Goal: Task Accomplishment & Management: Manage account settings

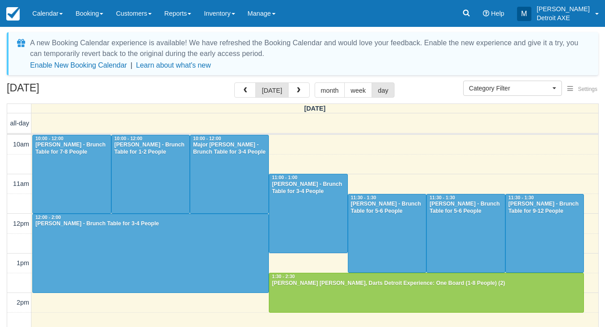
select select
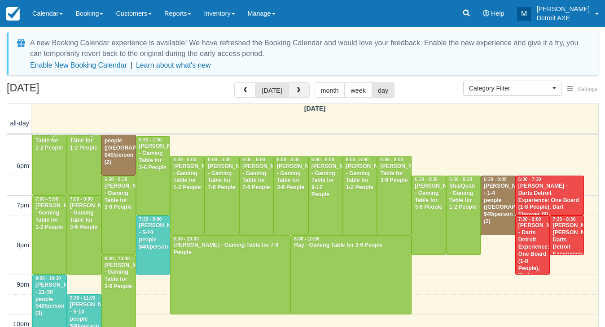
click at [305, 91] on button "button" at bounding box center [299, 90] width 22 height 15
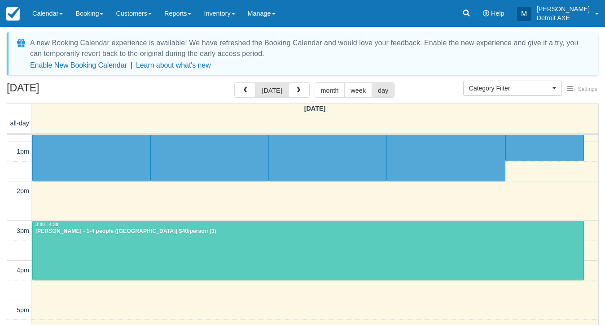
scroll to position [103, 0]
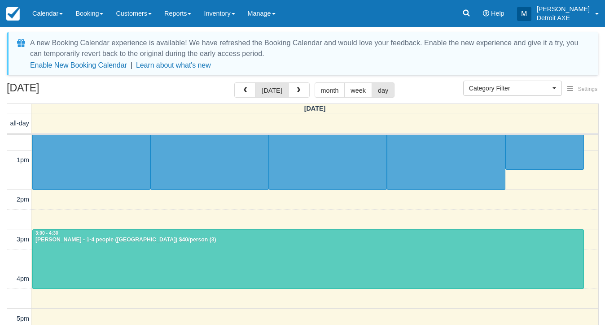
click at [247, 274] on div at bounding box center [308, 259] width 550 height 59
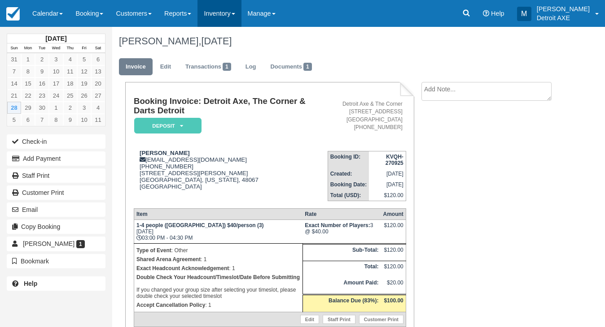
click at [227, 12] on link "Inventory" at bounding box center [219, 13] width 44 height 27
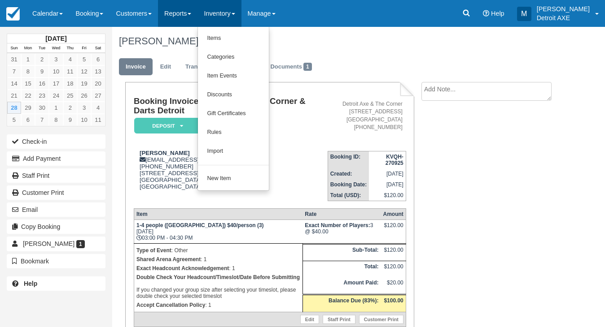
click at [191, 12] on link "Reports" at bounding box center [177, 13] width 39 height 27
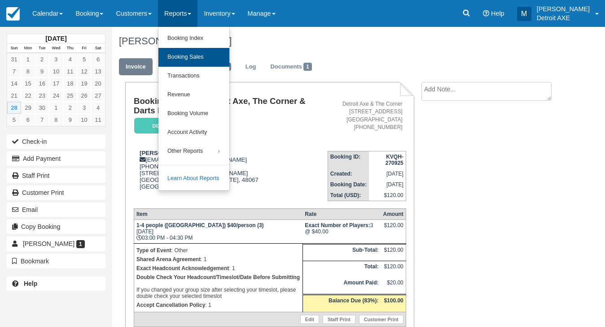
click at [205, 58] on link "Booking Sales" at bounding box center [193, 57] width 71 height 19
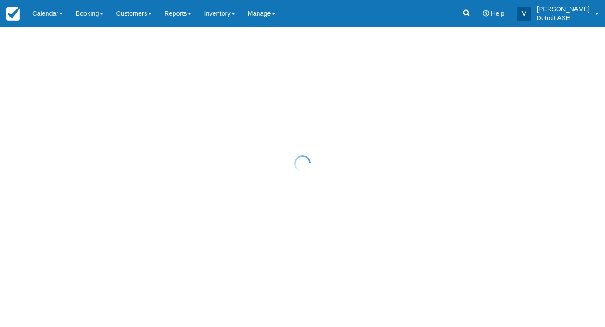
select select "20"
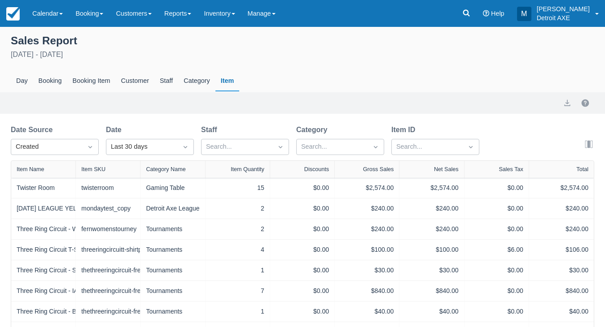
click at [414, 156] on div "Date Source Created Date Last 30 days Staff Search... Category Search... Item I…" at bounding box center [248, 143] width 475 height 36
click at [413, 154] on div "Search..." at bounding box center [427, 147] width 71 height 14
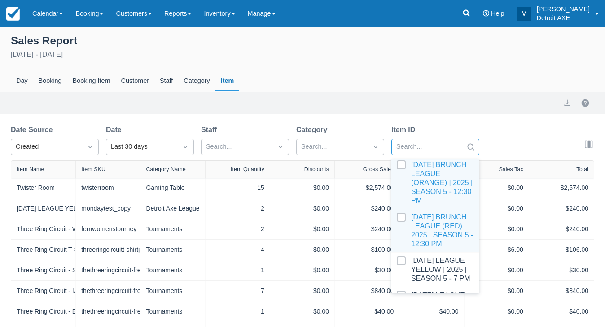
scroll to position [661, 0]
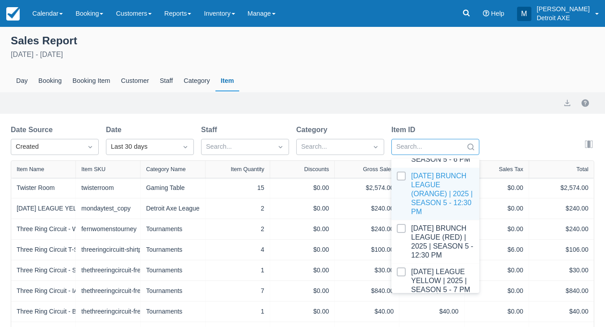
click at [423, 189] on div at bounding box center [435, 194] width 77 height 45
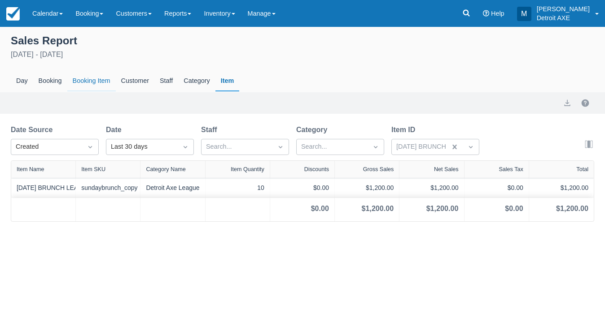
click at [112, 82] on div "Booking Item" at bounding box center [91, 81] width 48 height 21
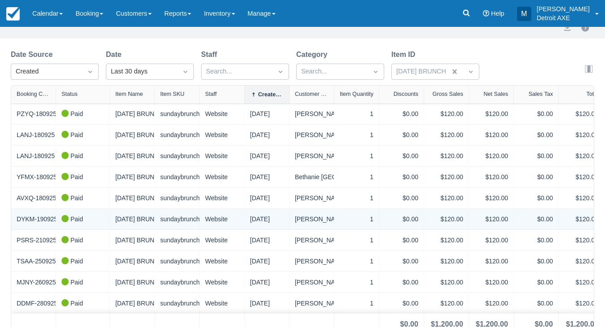
scroll to position [78, 0]
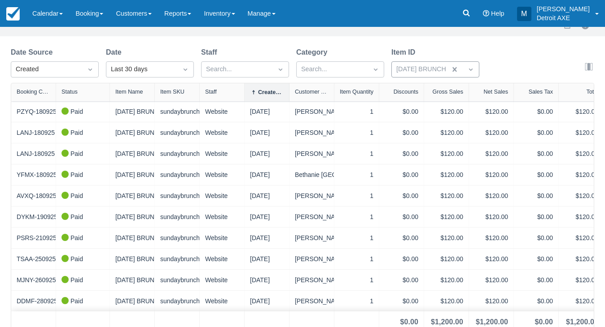
select select "20"
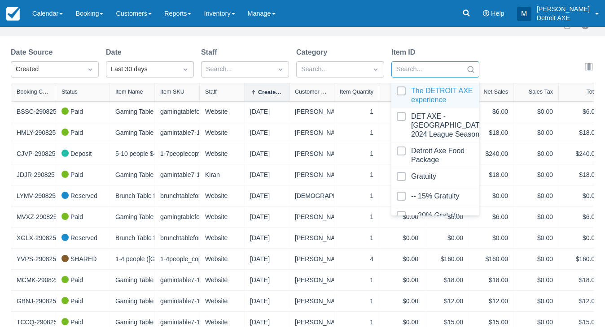
click at [471, 70] on icon "Search" at bounding box center [470, 69] width 9 height 9
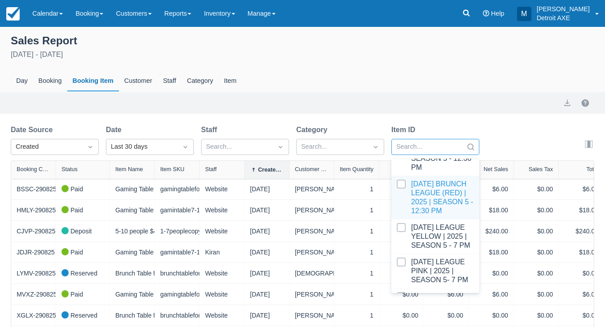
scroll to position [700, 0]
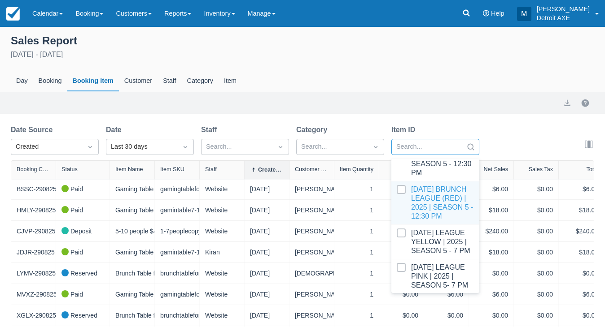
click at [439, 185] on div at bounding box center [435, 203] width 77 height 36
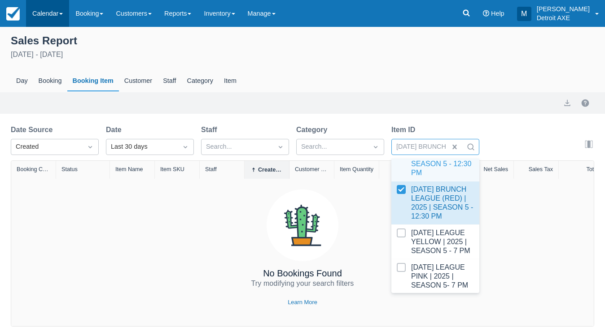
click at [43, 17] on link "Calendar" at bounding box center [47, 13] width 43 height 27
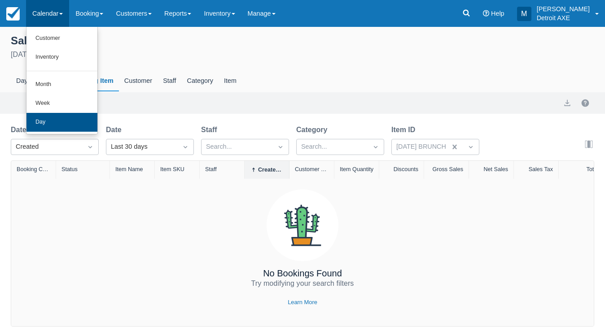
click at [65, 127] on link "Day" at bounding box center [61, 122] width 71 height 19
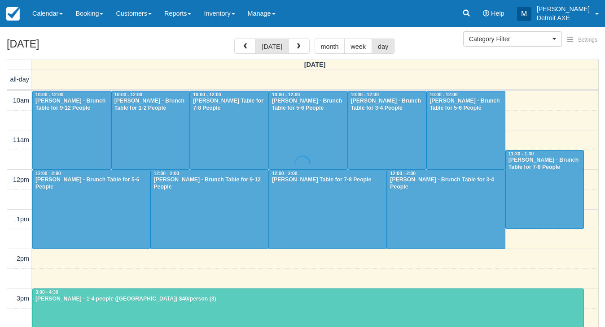
select select
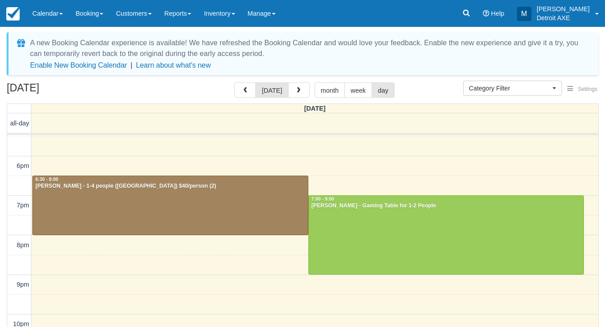
scroll to position [296, 0]
click at [290, 89] on button "button" at bounding box center [299, 90] width 22 height 15
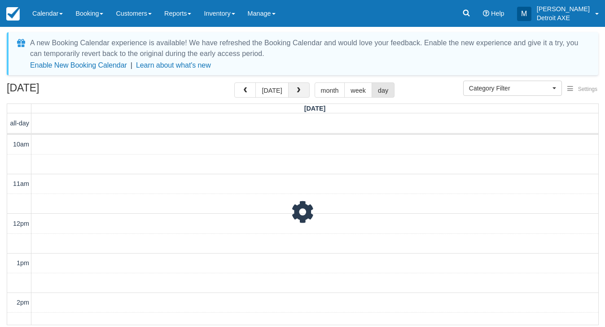
scroll to position [40, 0]
click at [283, 91] on button "today" at bounding box center [271, 90] width 33 height 15
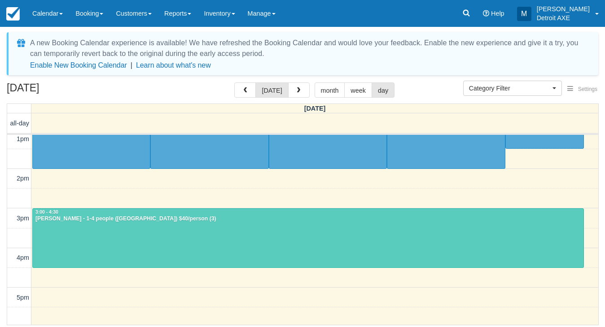
scroll to position [125, 0]
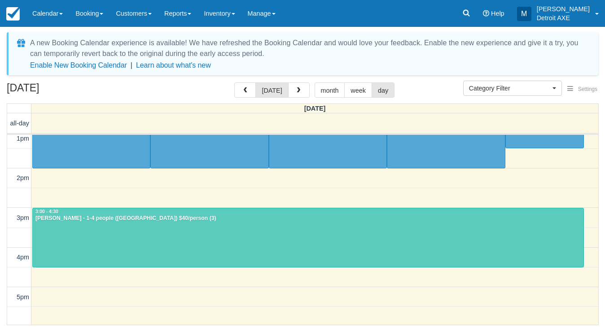
click at [227, 235] on div at bounding box center [308, 238] width 550 height 59
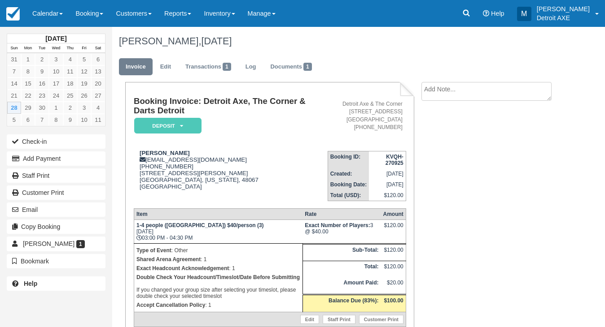
click at [187, 127] on em "Deposit" at bounding box center [167, 126] width 67 height 16
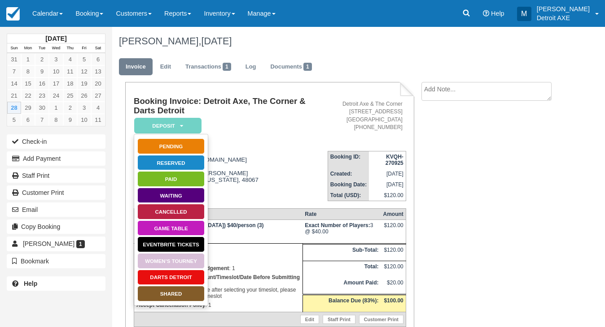
click at [172, 297] on link "SHARED" at bounding box center [170, 294] width 67 height 16
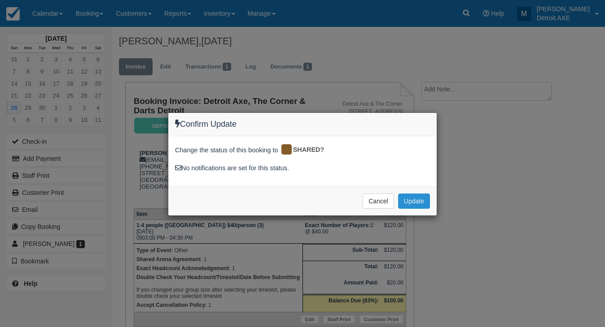
click at [411, 203] on button "Update" at bounding box center [414, 201] width 32 height 15
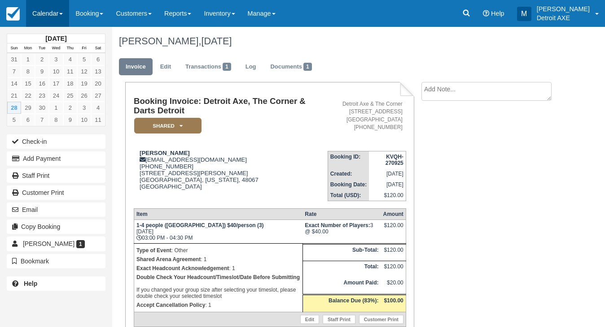
click at [50, 13] on link "Calendar" at bounding box center [47, 13] width 43 height 27
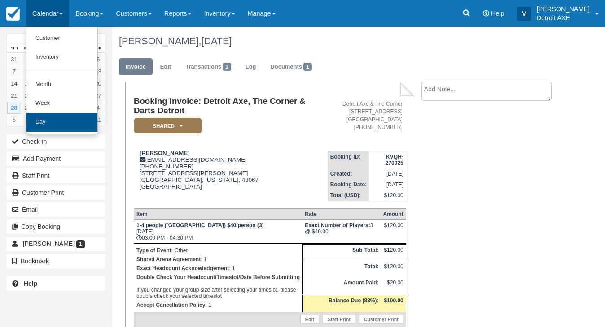
click at [93, 122] on link "Day" at bounding box center [61, 122] width 71 height 19
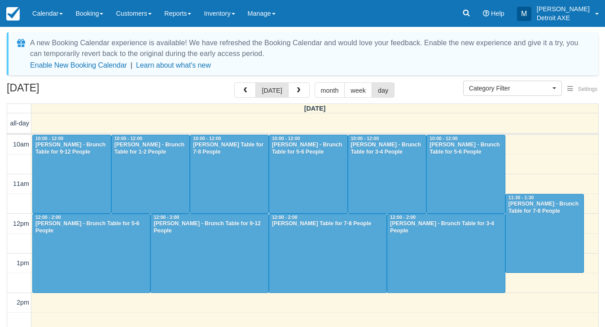
select select
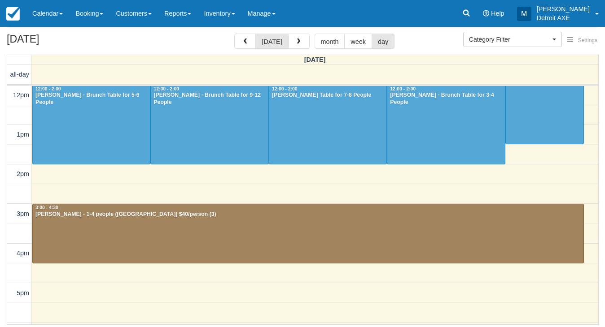
scroll to position [48, 0]
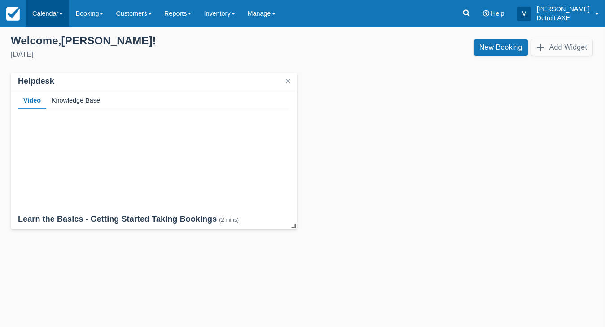
click at [47, 16] on link "Calendar" at bounding box center [47, 13] width 43 height 27
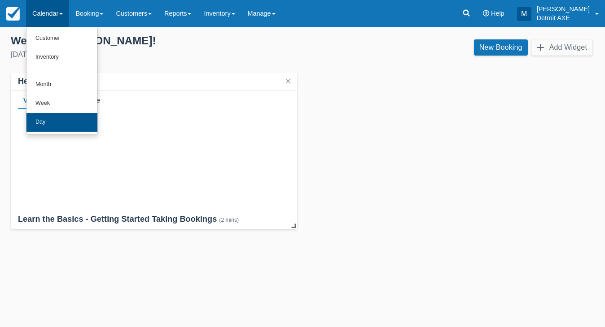
click at [60, 114] on link "Day" at bounding box center [61, 122] width 71 height 19
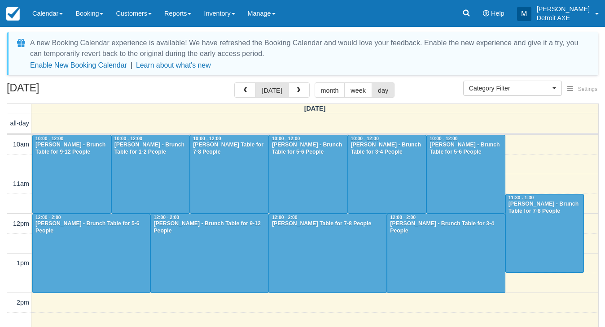
select select
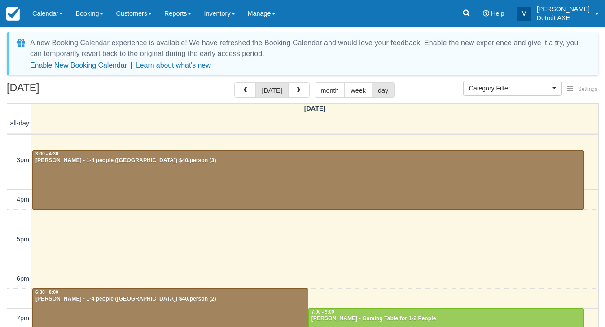
scroll to position [183, 0]
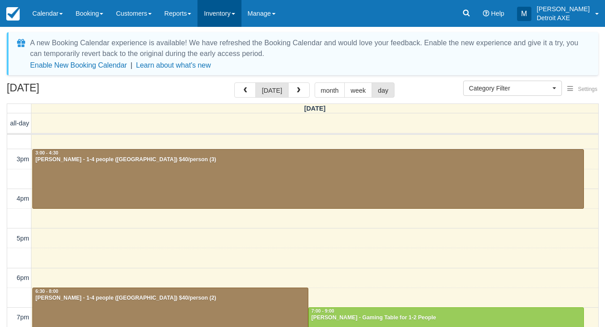
click at [238, 17] on link "Inventory" at bounding box center [219, 13] width 44 height 27
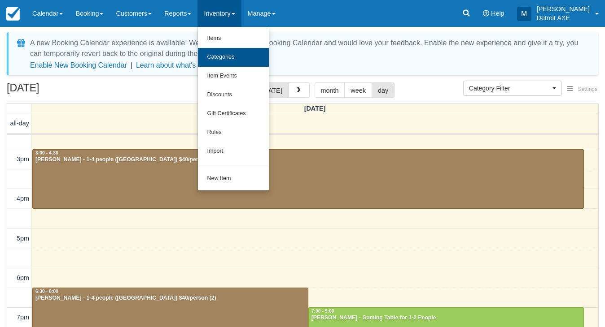
click at [221, 62] on link "Categories" at bounding box center [233, 57] width 71 height 19
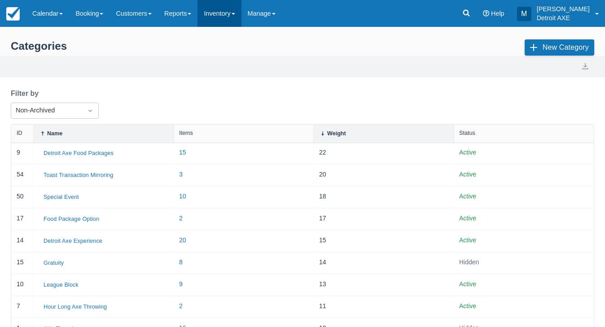
click at [223, 10] on link "Inventory" at bounding box center [219, 13] width 44 height 27
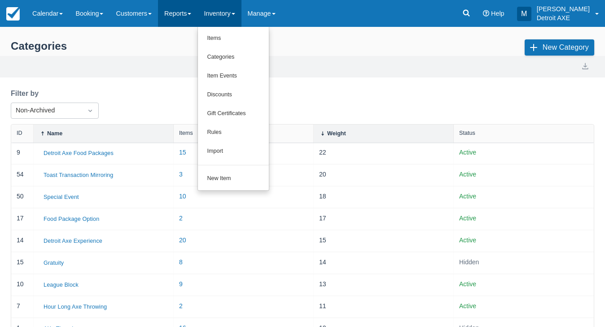
click at [196, 9] on link "Reports" at bounding box center [177, 13] width 39 height 27
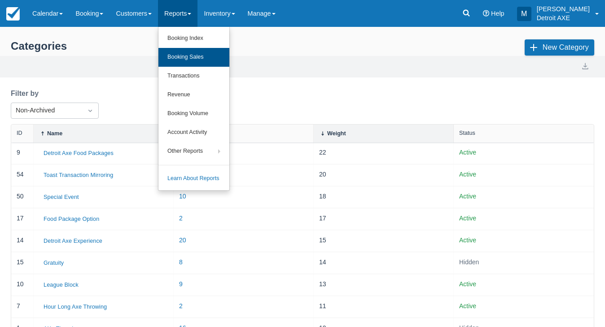
click at [196, 60] on link "Booking Sales" at bounding box center [193, 57] width 71 height 19
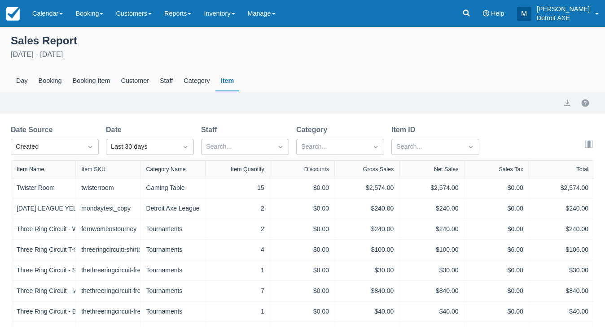
select select "20"
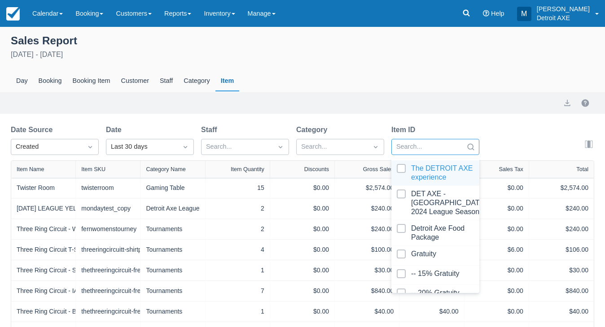
click at [410, 148] on div "Search..." at bounding box center [427, 147] width 62 height 10
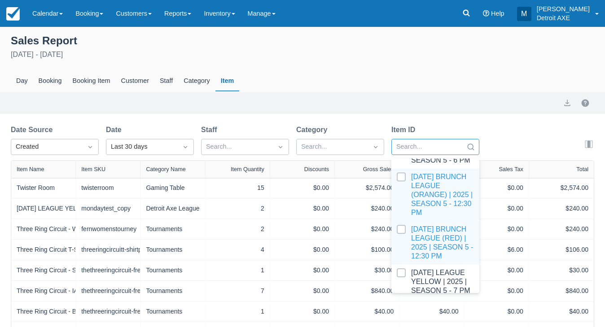
scroll to position [646, 0]
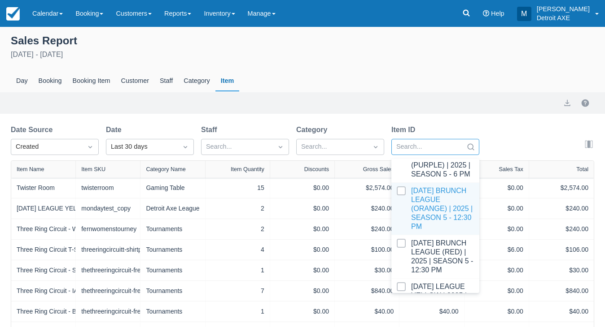
click at [421, 197] on div at bounding box center [435, 209] width 77 height 45
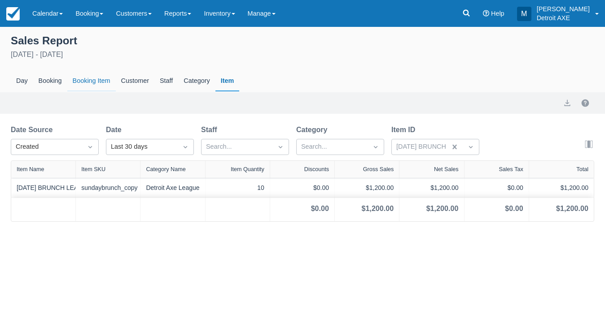
click at [96, 79] on div "Booking Item" at bounding box center [91, 81] width 48 height 21
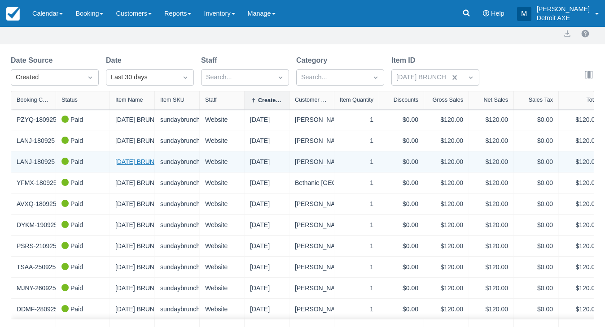
scroll to position [75, 0]
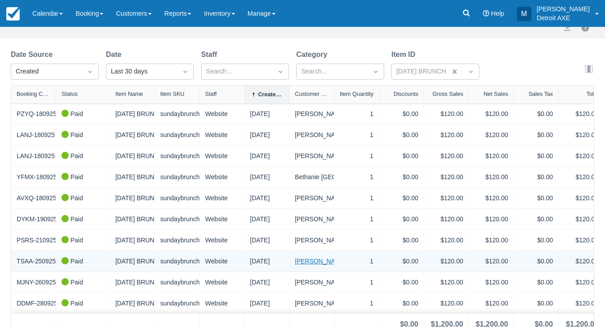
click at [325, 259] on link "[PERSON_NAME]" at bounding box center [320, 261] width 51 height 9
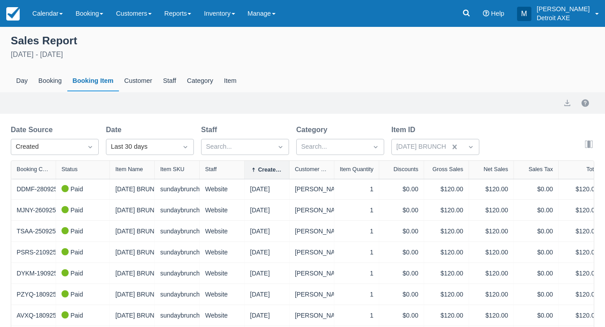
scroll to position [75, 0]
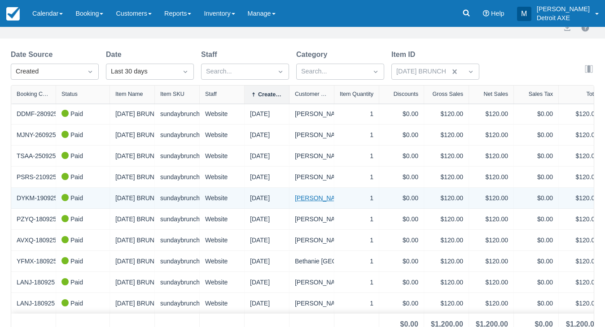
click at [312, 198] on link "[PERSON_NAME]" at bounding box center [320, 198] width 51 height 9
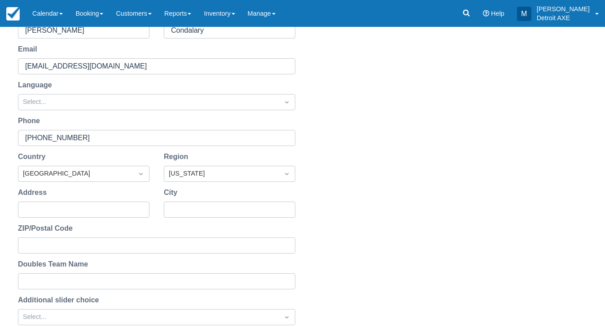
scroll to position [111, 0]
click at [309, 193] on div "First Name [PERSON_NAME] Last Name Condalary Email [PERSON_NAME][EMAIL_ADDRESS]…" at bounding box center [302, 194] width 605 height 397
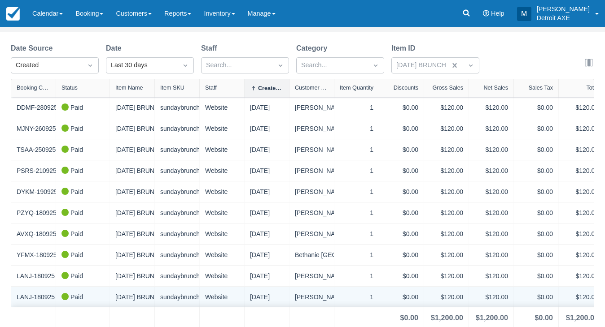
scroll to position [81, 0]
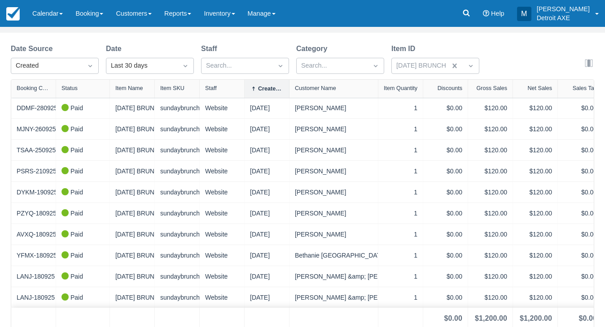
drag, startPoint x: 332, startPoint y: 91, endPoint x: 375, endPoint y: 90, distance: 42.6
click at [375, 90] on div at bounding box center [378, 89] width 16 height 18
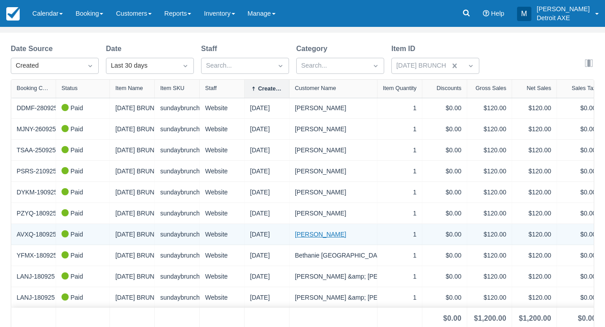
click at [323, 230] on link "[PERSON_NAME]" at bounding box center [320, 234] width 51 height 9
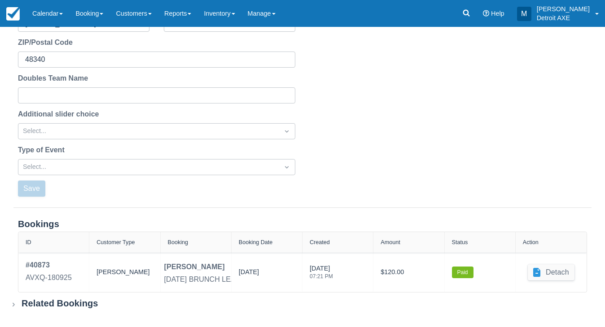
scroll to position [296, 0]
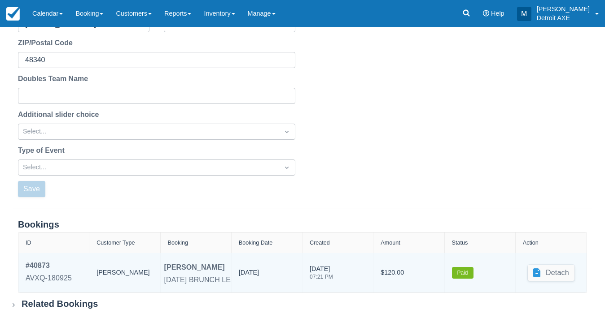
click at [197, 267] on div "[PERSON_NAME]" at bounding box center [194, 267] width 61 height 11
click at [45, 264] on div "# 40873" at bounding box center [49, 266] width 46 height 11
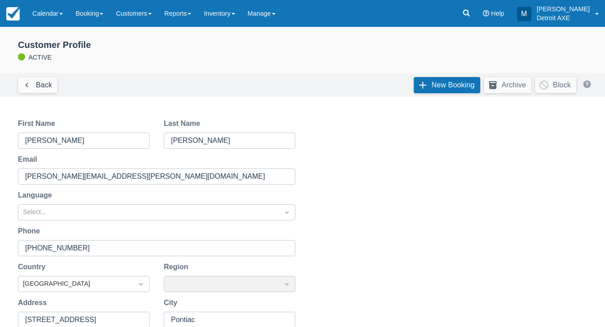
scroll to position [296, 0]
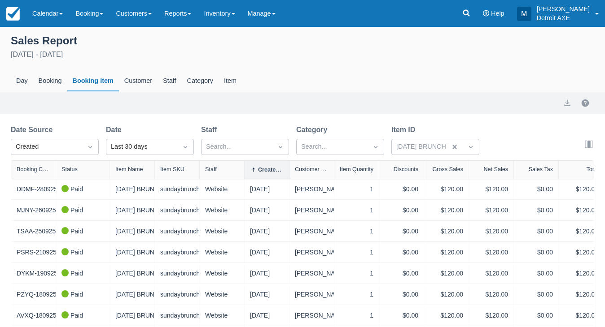
scroll to position [81, 0]
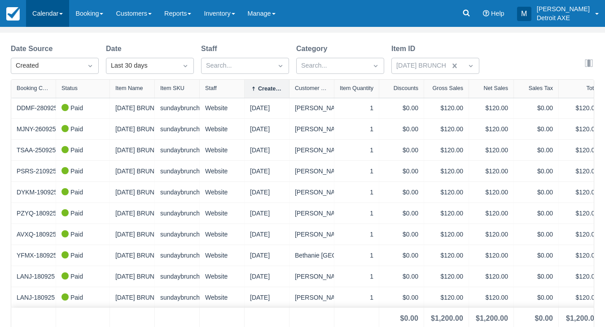
click at [63, 7] on link "Calendar" at bounding box center [47, 13] width 43 height 27
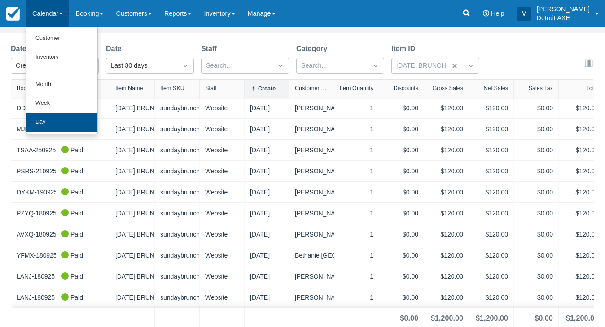
click at [78, 114] on link "Day" at bounding box center [61, 122] width 71 height 19
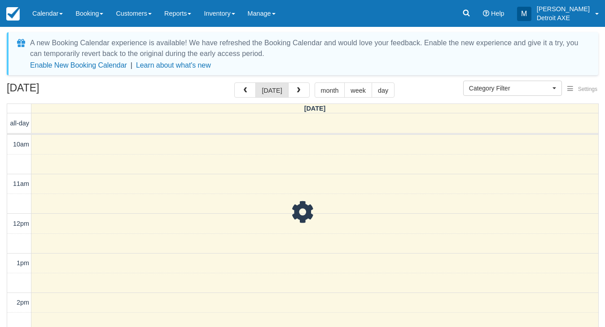
select select
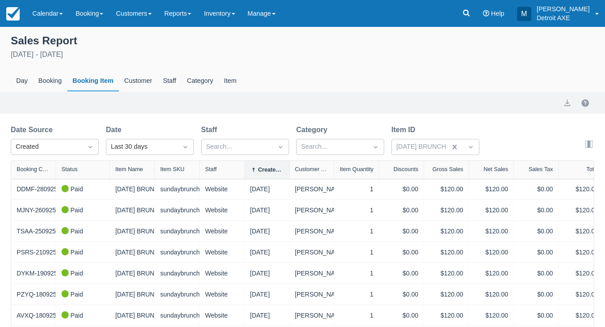
scroll to position [81, 0]
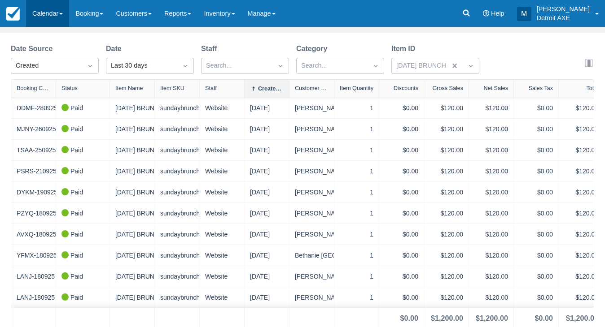
click at [43, 18] on link "Calendar" at bounding box center [47, 13] width 43 height 27
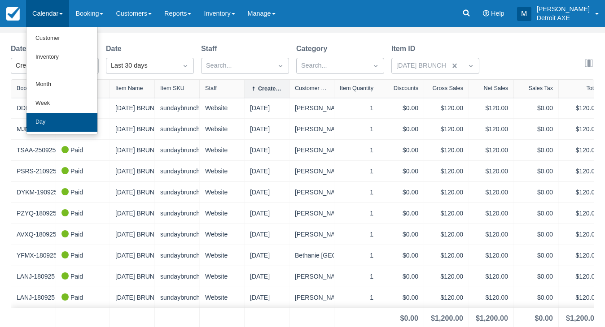
click at [71, 118] on link "Day" at bounding box center [61, 122] width 71 height 19
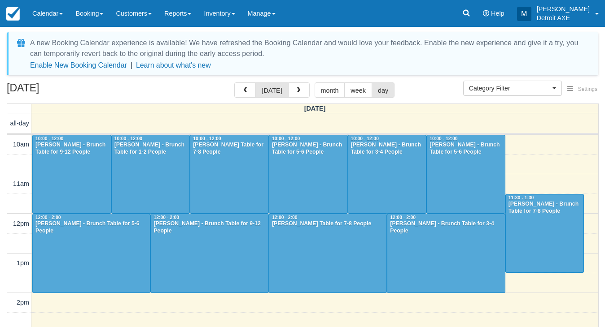
select select
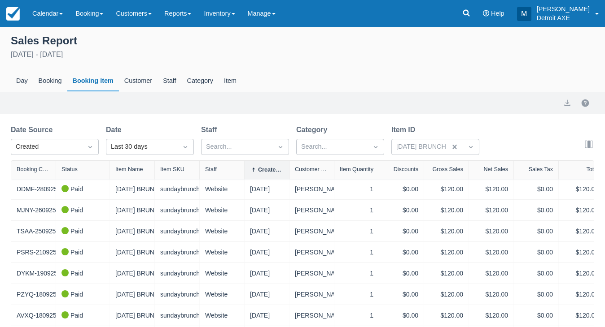
scroll to position [81, 0]
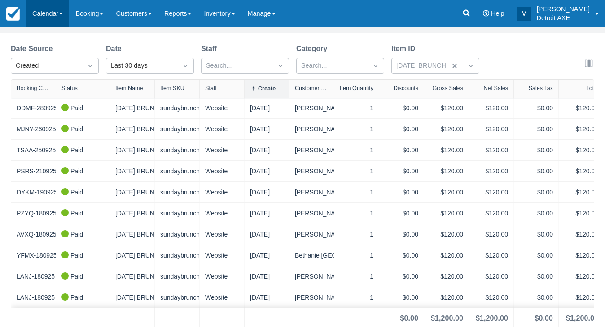
click at [65, 10] on link "Calendar" at bounding box center [47, 13] width 43 height 27
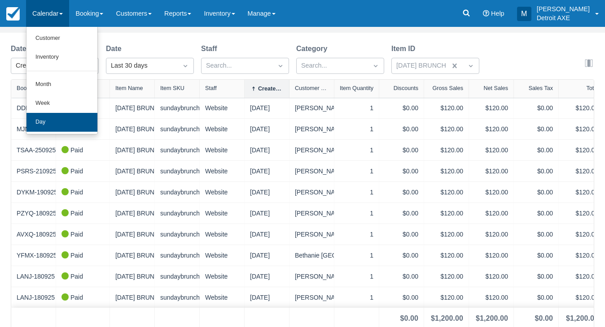
click at [77, 113] on link "Day" at bounding box center [61, 122] width 71 height 19
